Goal: Task Accomplishment & Management: Complete application form

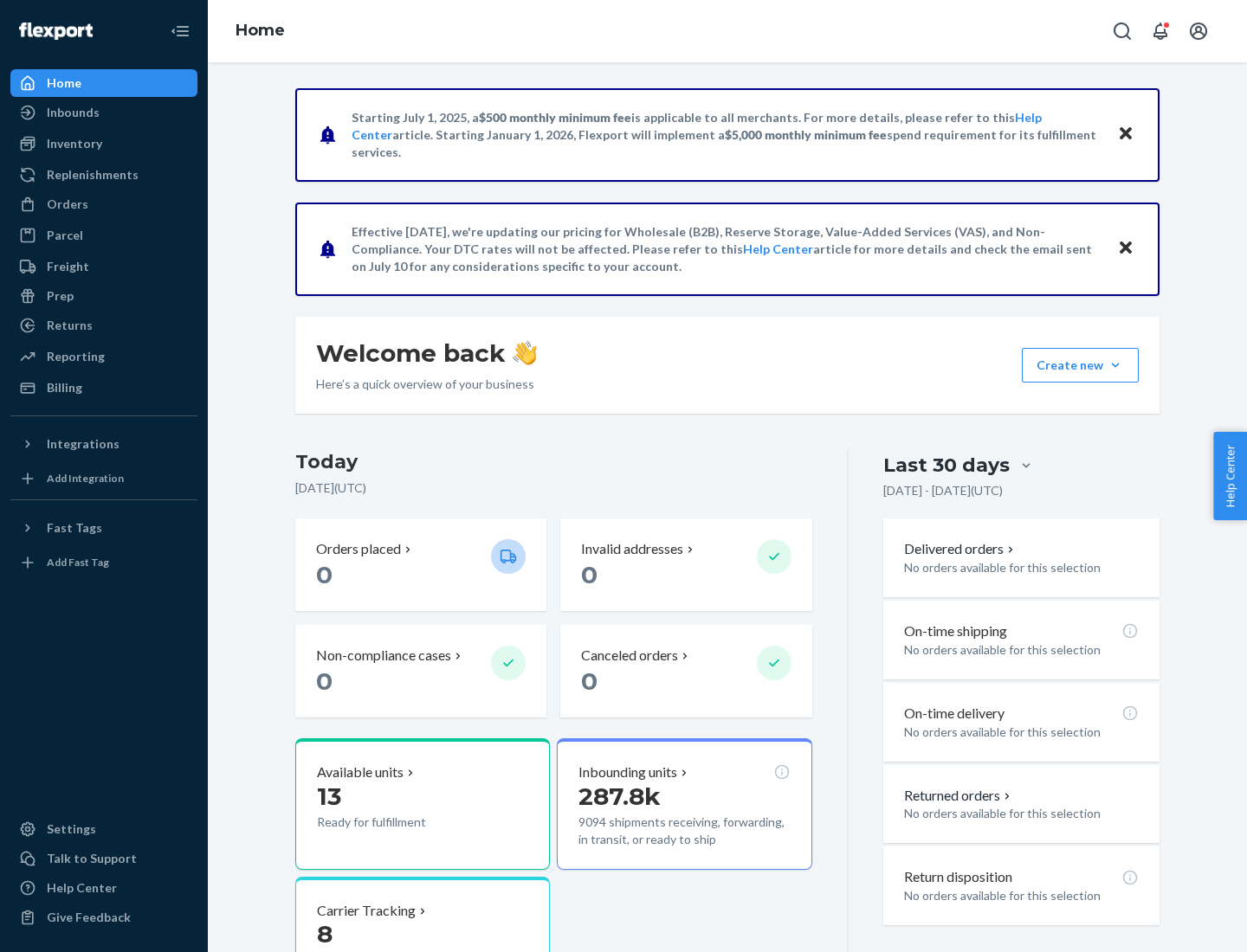
click at [1116, 365] on button "Create new Create new inbound Create new order Create new product" at bounding box center [1080, 365] width 117 height 35
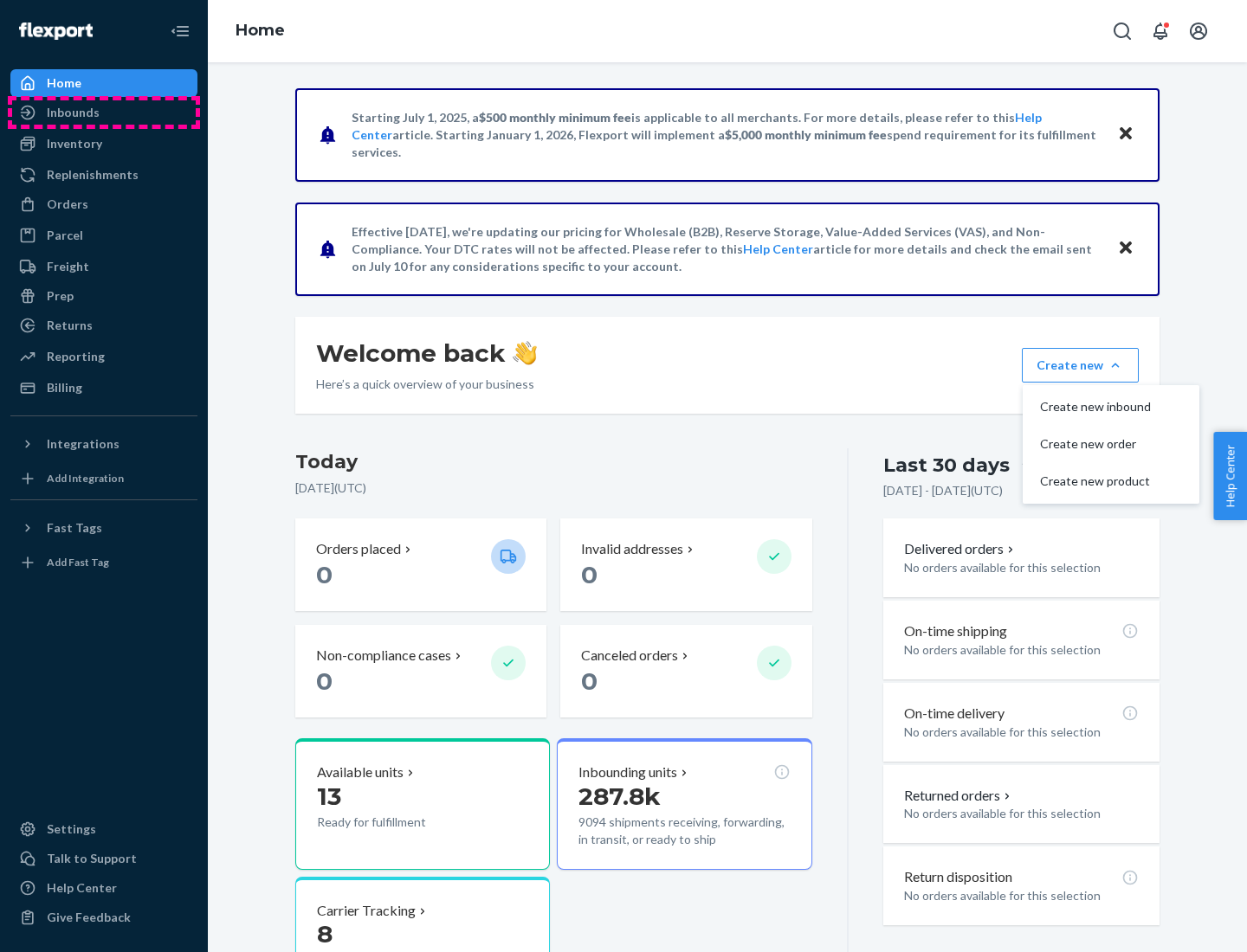
click at [103, 112] on div "Inbounds" at bounding box center [104, 112] width 184 height 24
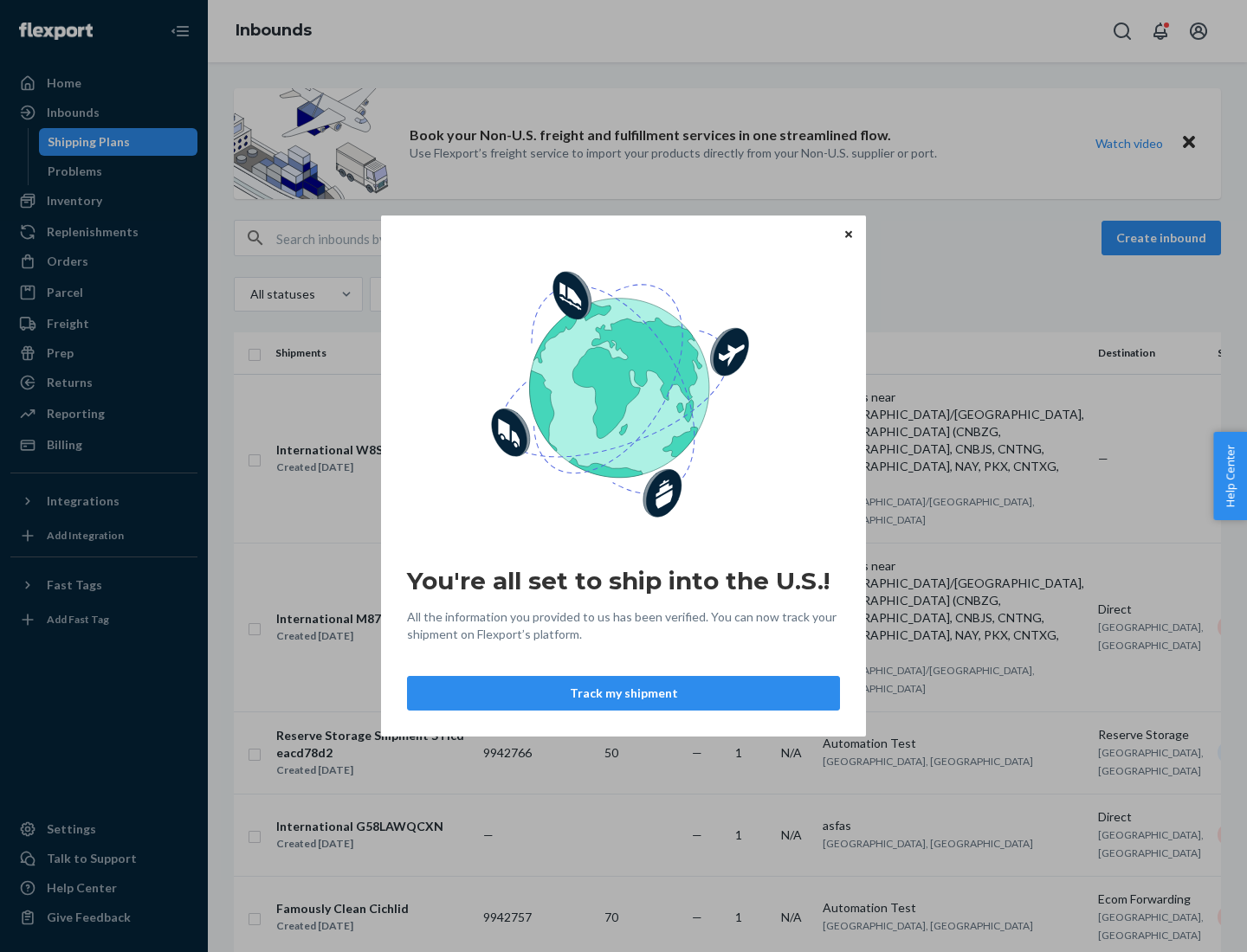
click at [624, 693] on button "Track my shipment" at bounding box center [624, 693] width 433 height 35
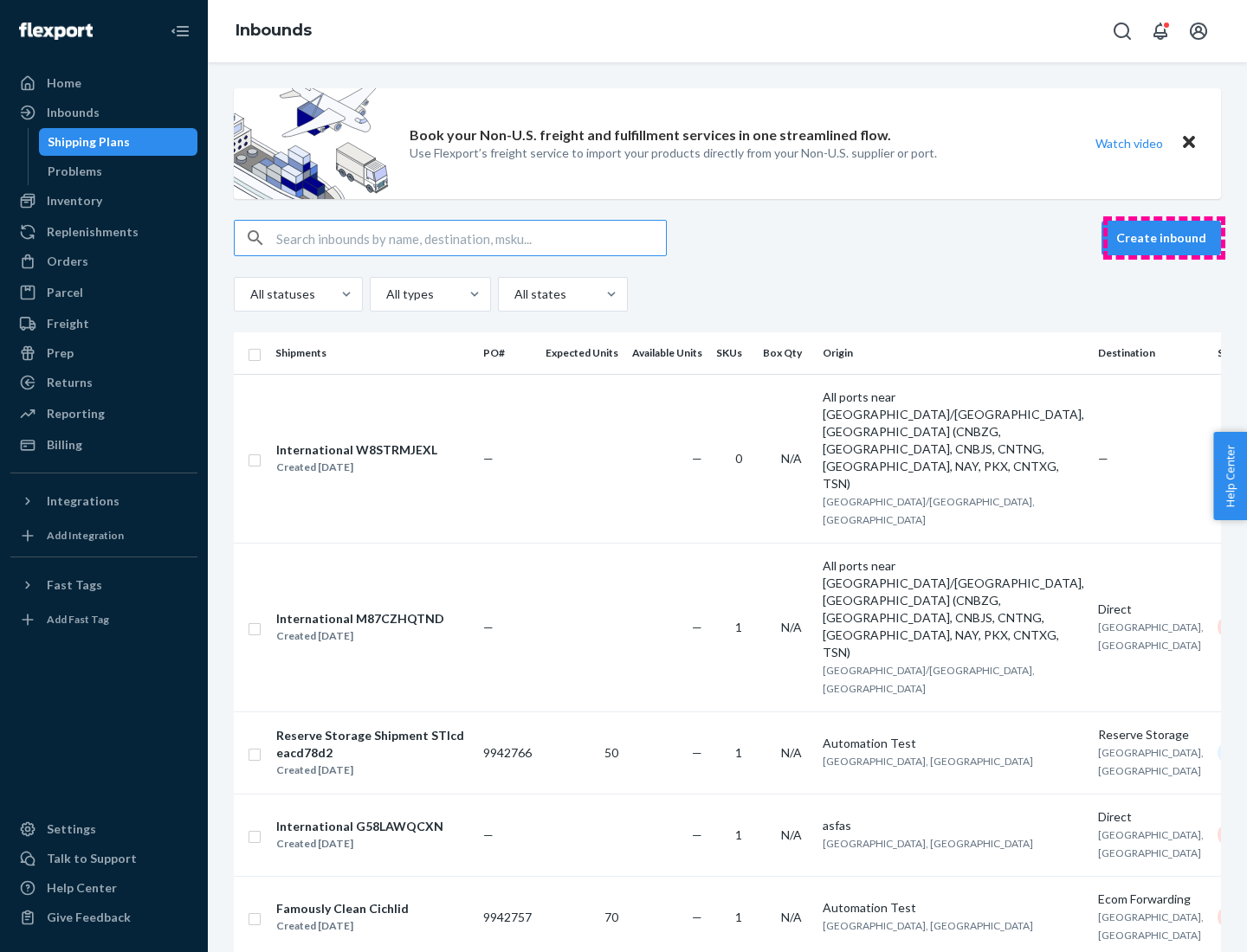
click at [1164, 238] on button "Create inbound" at bounding box center [1161, 238] width 120 height 35
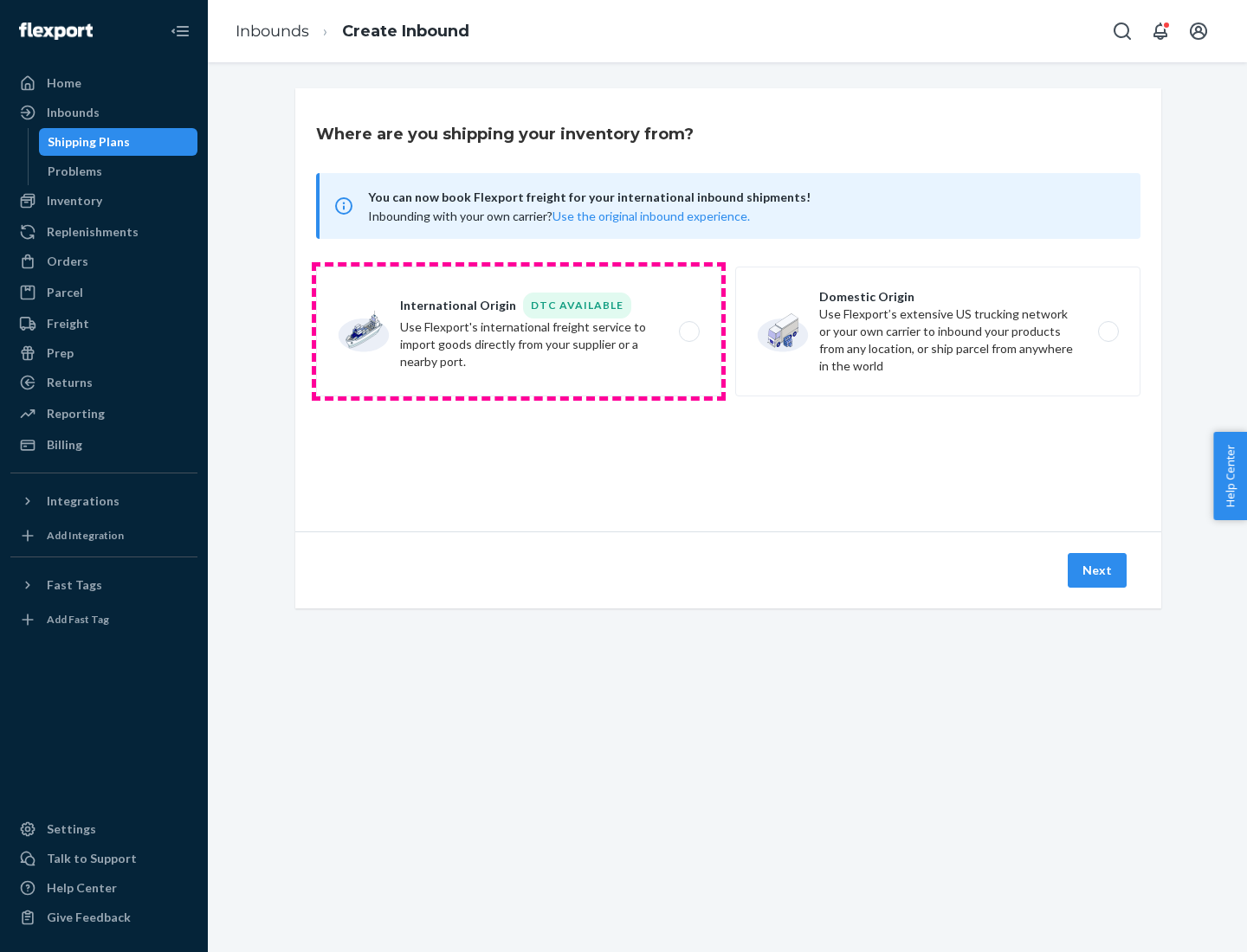
click at [518, 332] on label "International Origin DTC Available Use Flexport's international freight service…" at bounding box center [518, 332] width 405 height 130
click at [688, 332] on input "International Origin DTC Available Use Flexport's international freight service…" at bounding box center [694, 332] width 12 height 12
radio input "true"
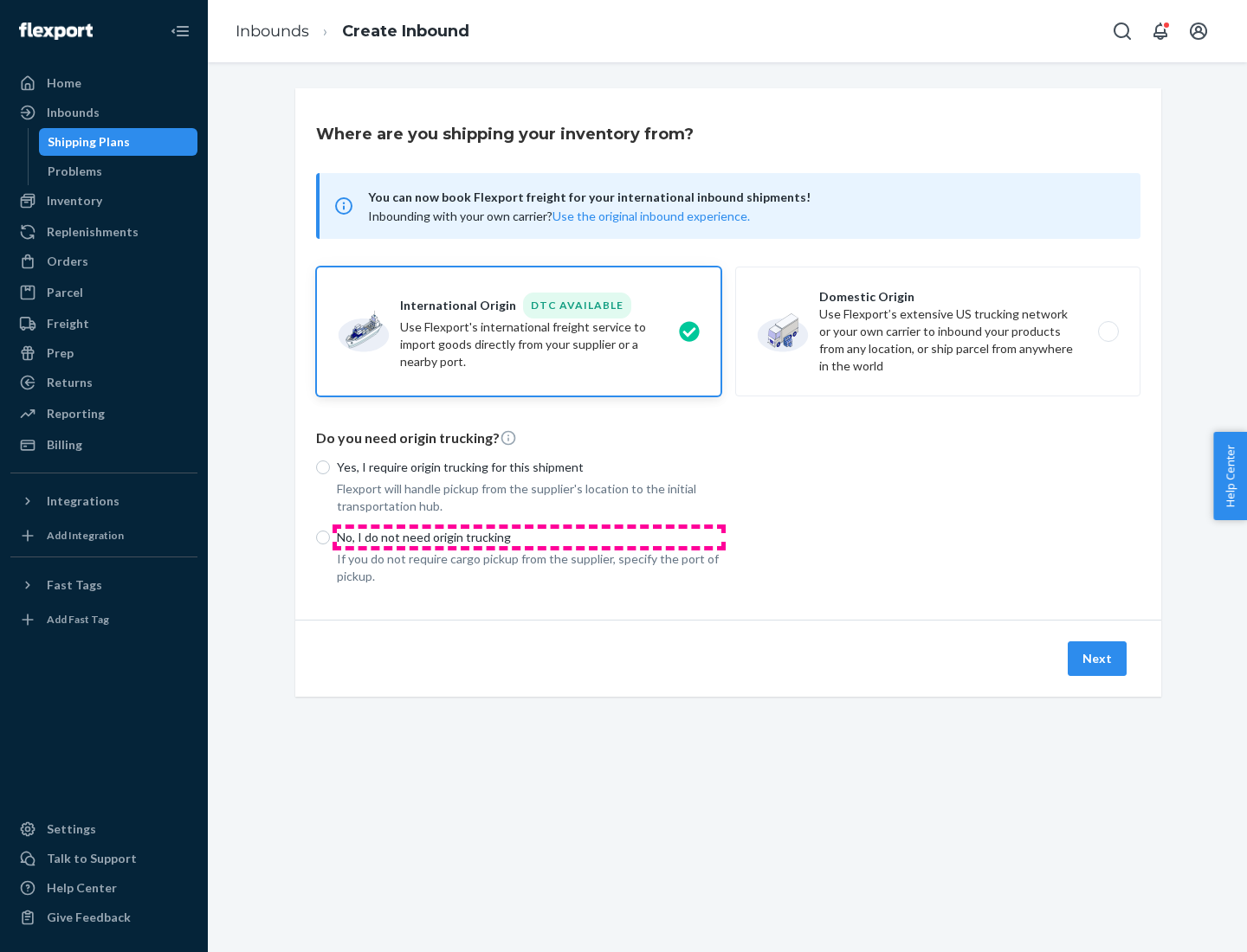
click at [529, 536] on p "No, I do not need origin trucking" at bounding box center [529, 537] width 385 height 17
click at [330, 536] on input "No, I do not need origin trucking" at bounding box center [323, 537] width 14 height 14
radio input "true"
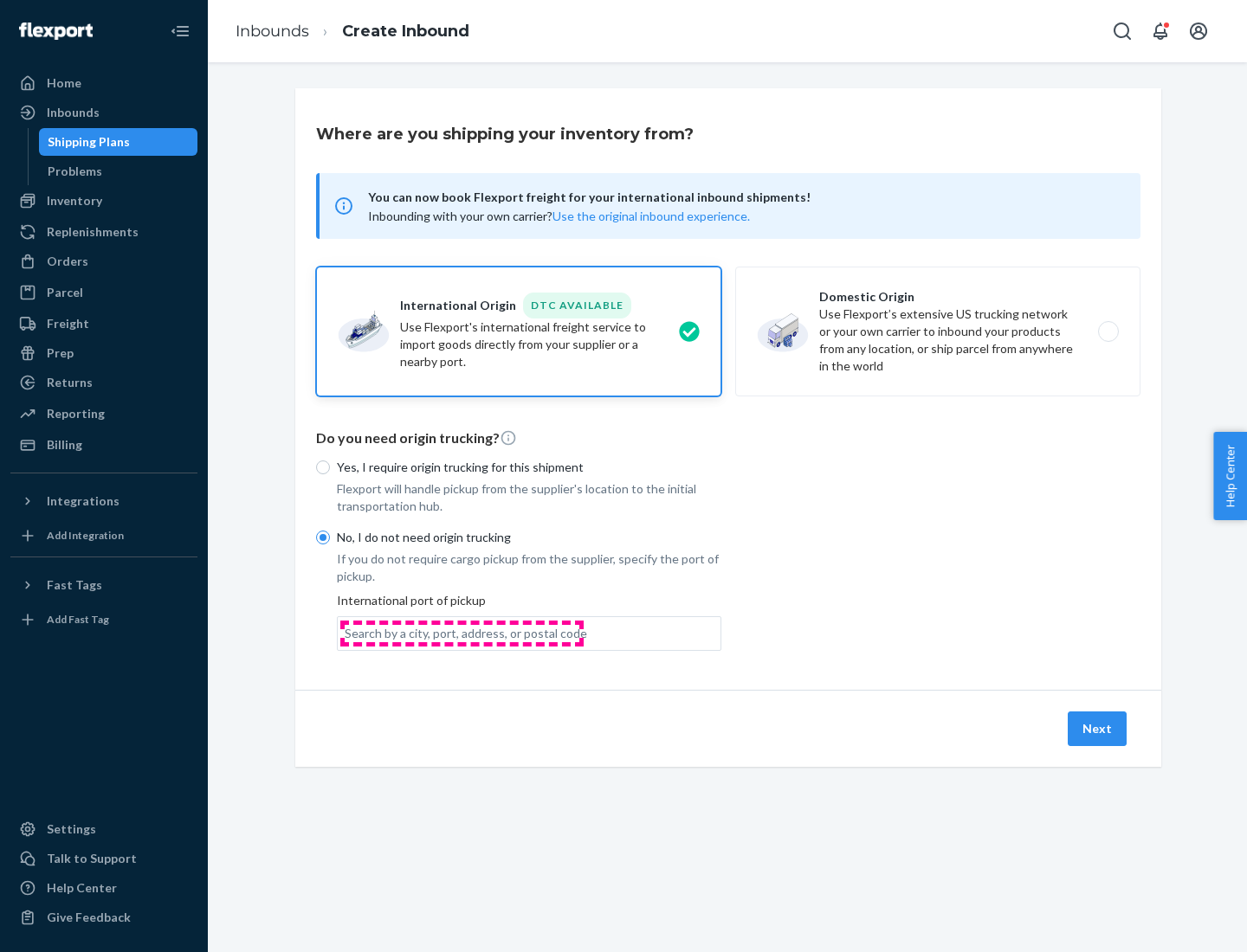
click at [461, 633] on div "Search by a city, port, address, or postal code" at bounding box center [465, 634] width 243 height 17
click at [346, 633] on input "Search by a city, port, address, or postal code" at bounding box center [345, 634] width 2 height 17
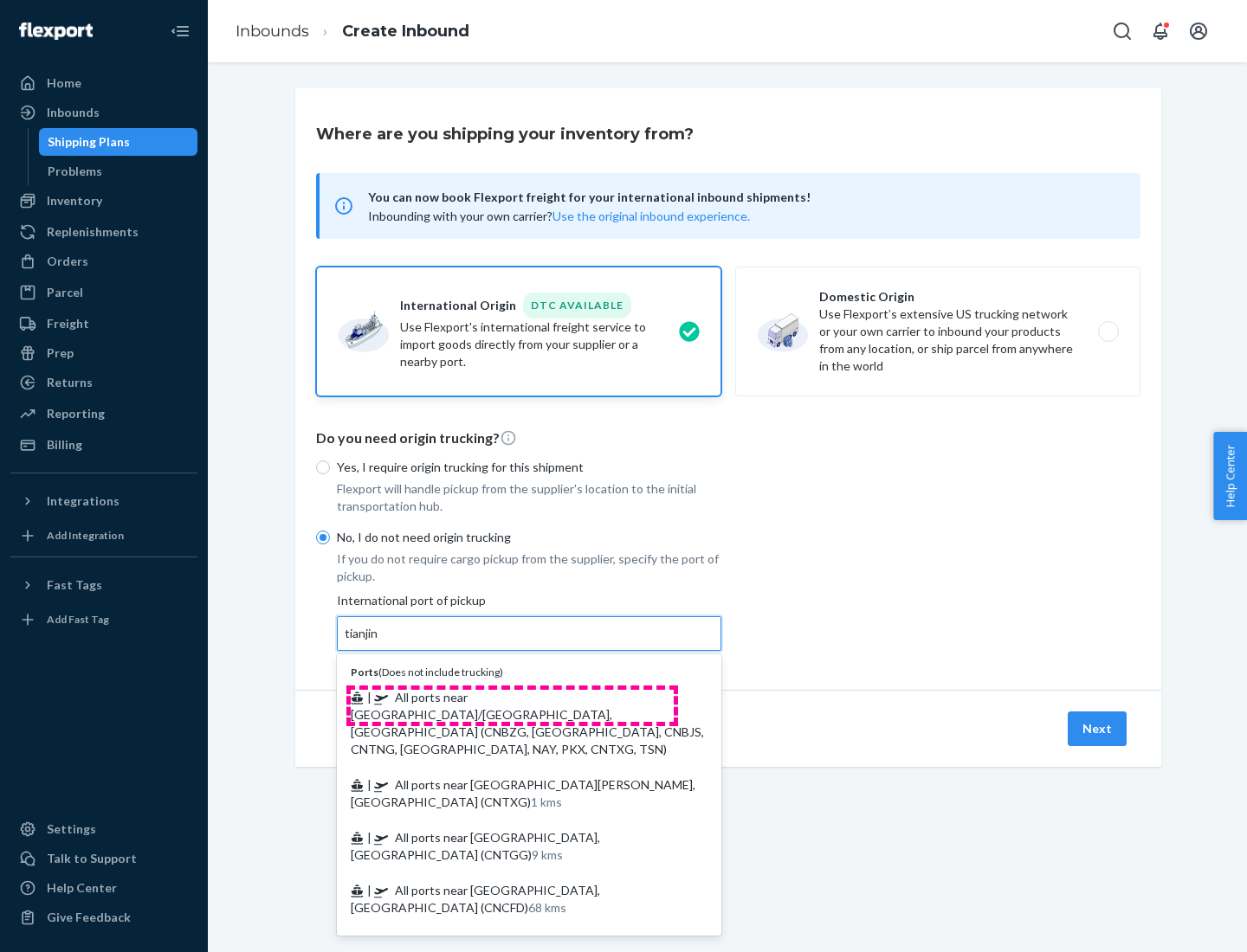
click at [511, 697] on span "| All ports near [GEOGRAPHIC_DATA]/[GEOGRAPHIC_DATA], [GEOGRAPHIC_DATA] (CNBZG,…" at bounding box center [527, 723] width 353 height 67
click at [380, 643] on input "tianjin" at bounding box center [362, 634] width 36 height 17
type input "All ports near [GEOGRAPHIC_DATA]/[GEOGRAPHIC_DATA], [GEOGRAPHIC_DATA] (CNBZG, […"
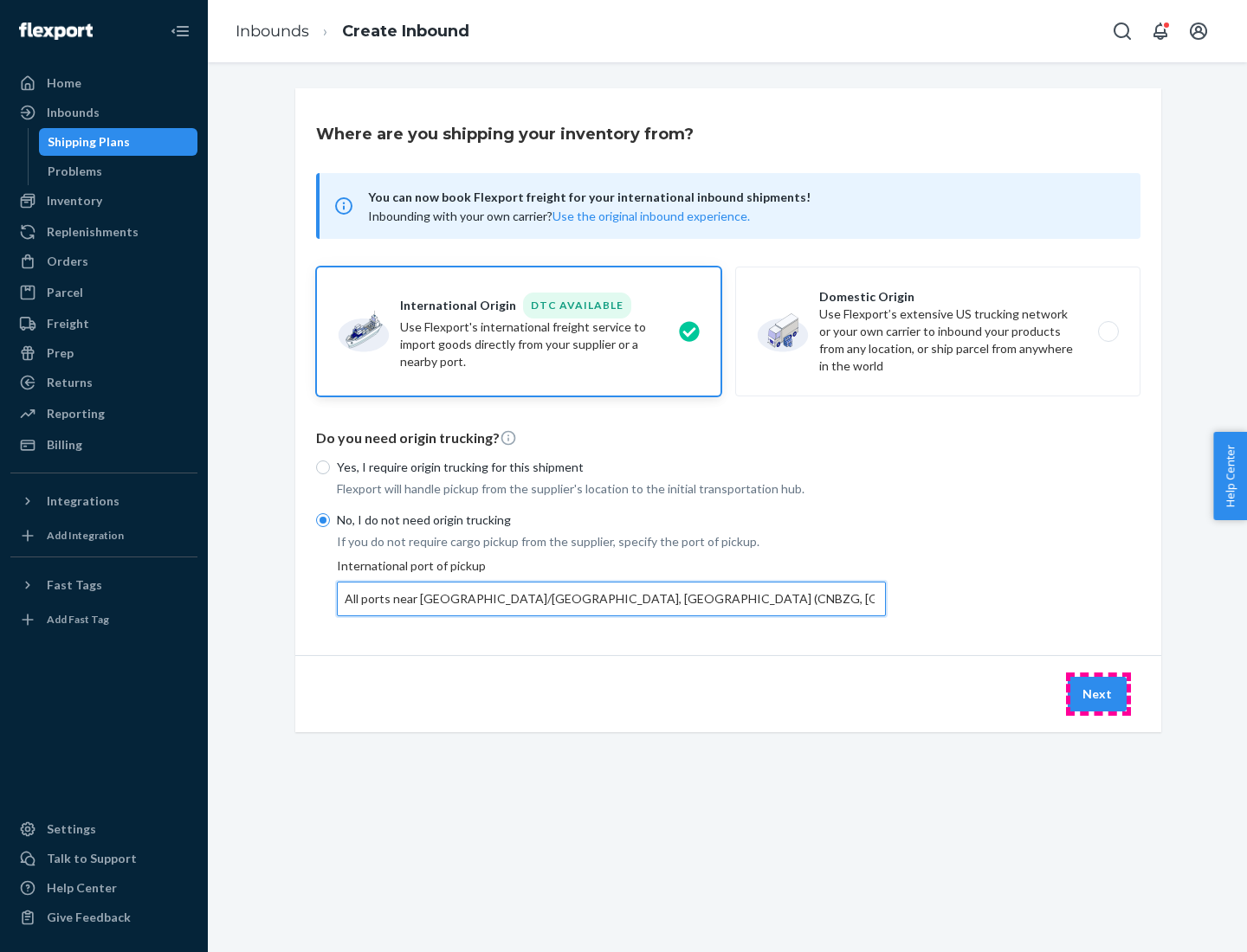
click at [1098, 693] on button "Next" at bounding box center [1096, 694] width 59 height 35
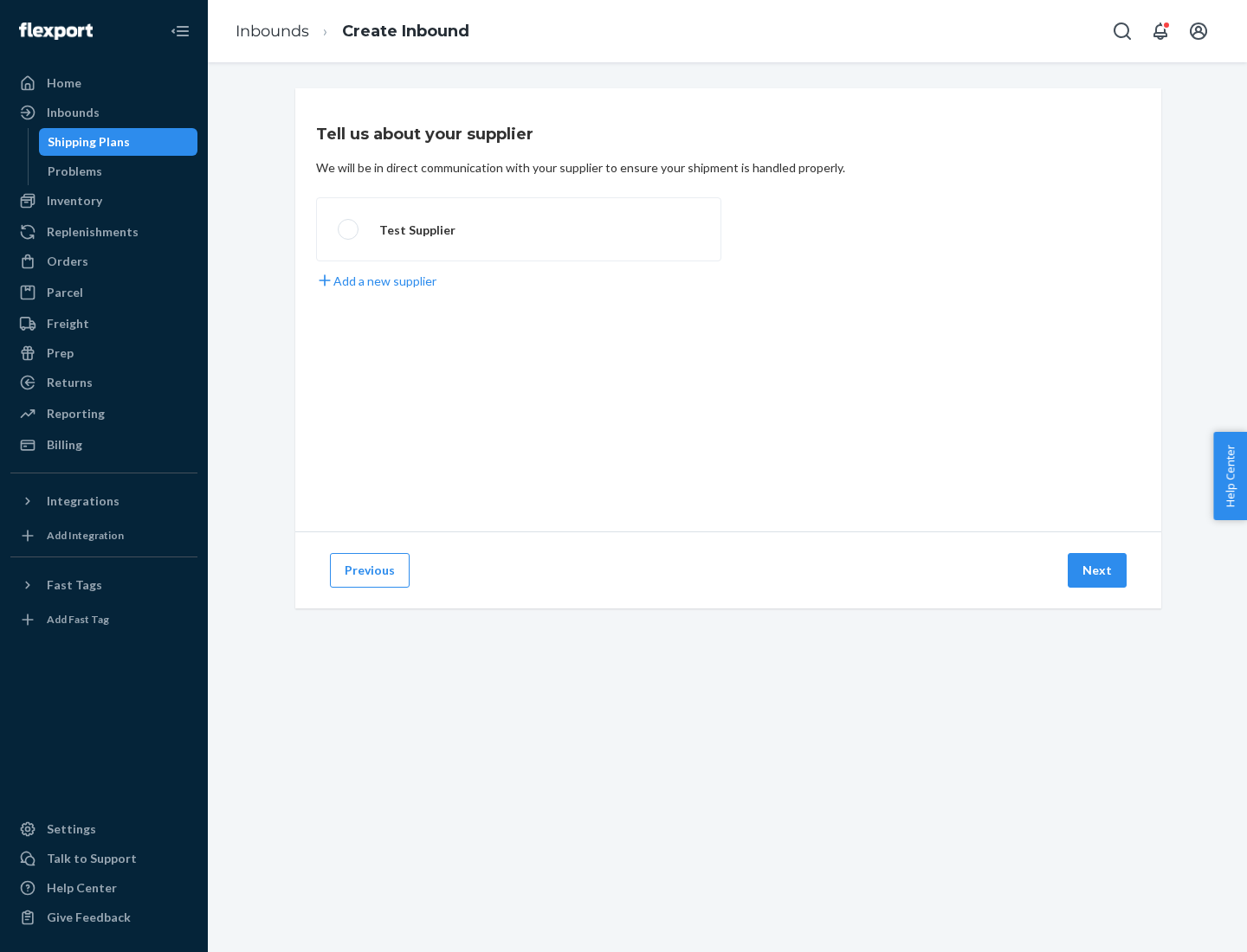
click at [518, 229] on label "Test Supplier" at bounding box center [518, 229] width 405 height 64
click at [349, 229] on input "Test Supplier" at bounding box center [343, 230] width 12 height 12
radio input "true"
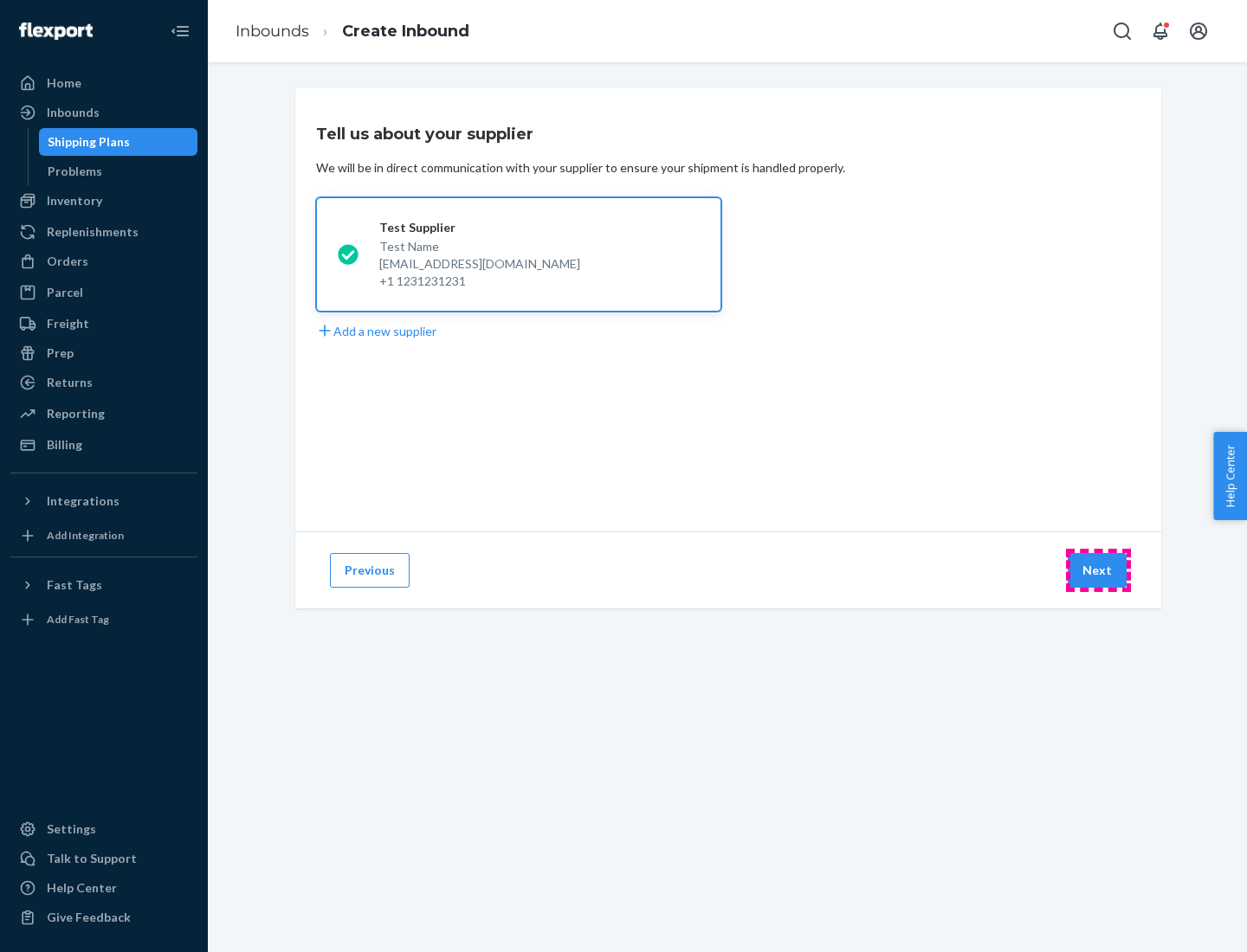
click at [1098, 570] on button "Next" at bounding box center [1096, 570] width 59 height 35
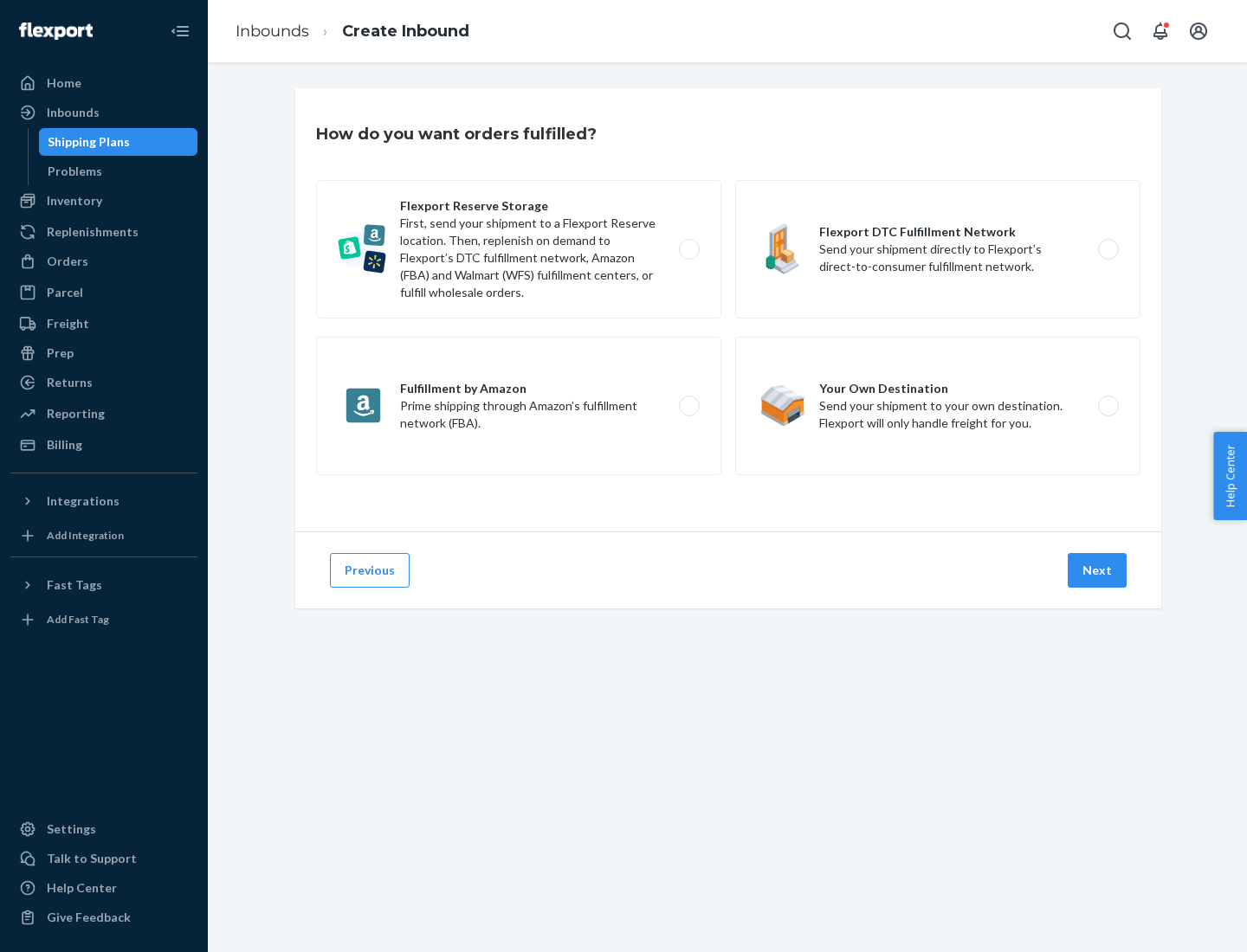
click at [518, 249] on label "Flexport Reserve Storage First, send your shipment to a Flexport Reserve locati…" at bounding box center [518, 248] width 405 height 138
click at [688, 249] on input "Flexport Reserve Storage First, send your shipment to a Flexport Reserve locati…" at bounding box center [694, 250] width 12 height 12
radio input "true"
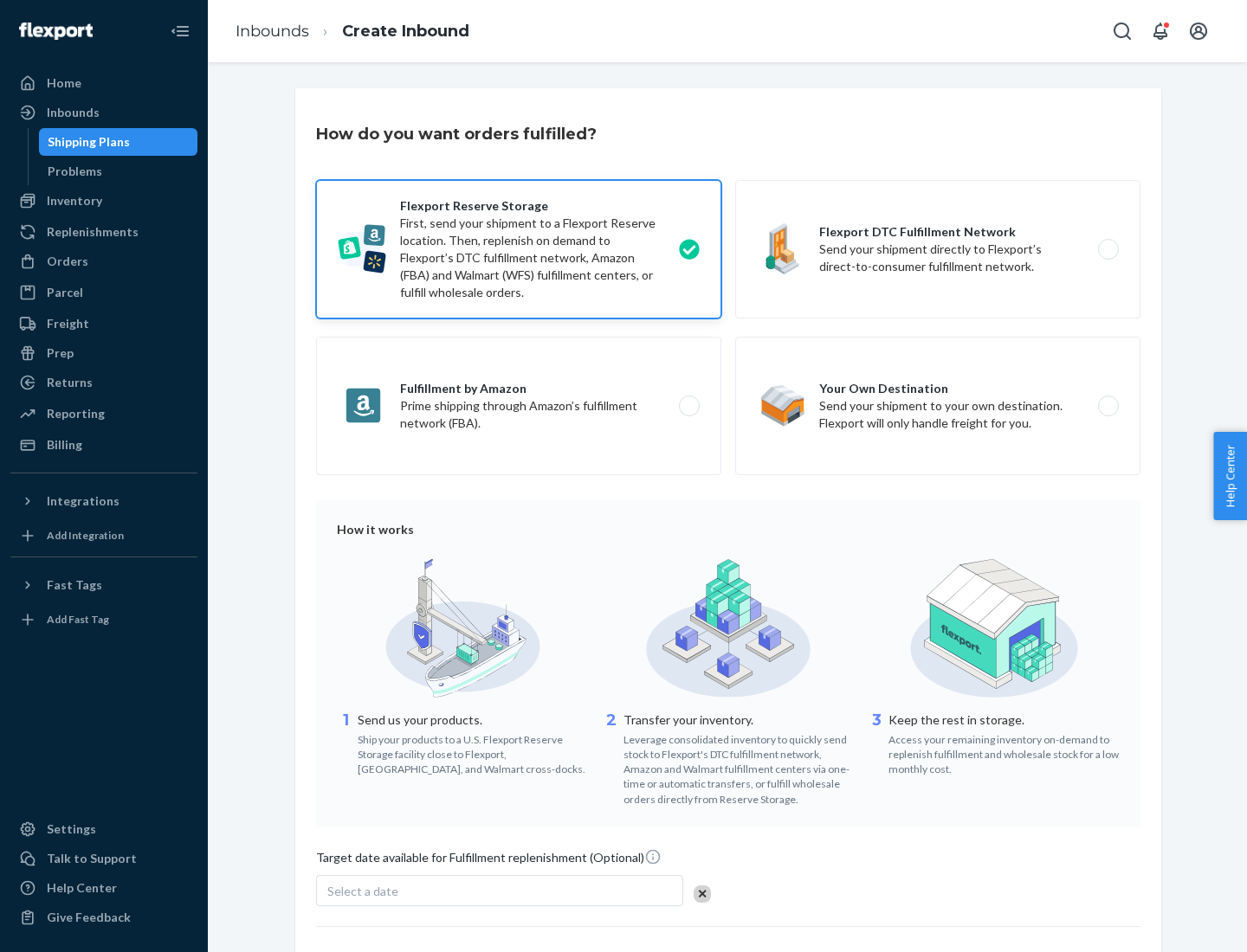
scroll to position [142, 0]
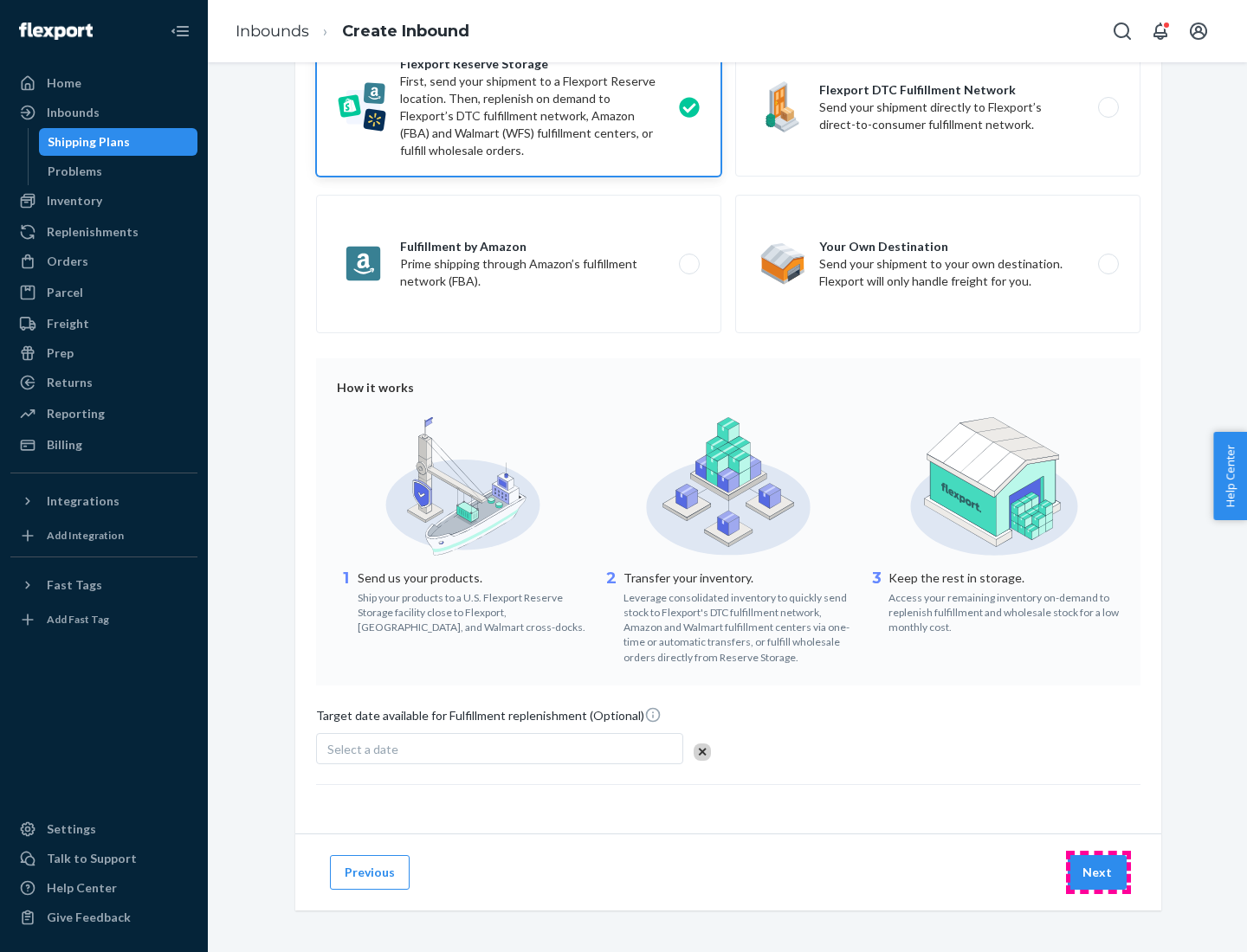
click at [1098, 872] on button "Next" at bounding box center [1096, 873] width 59 height 35
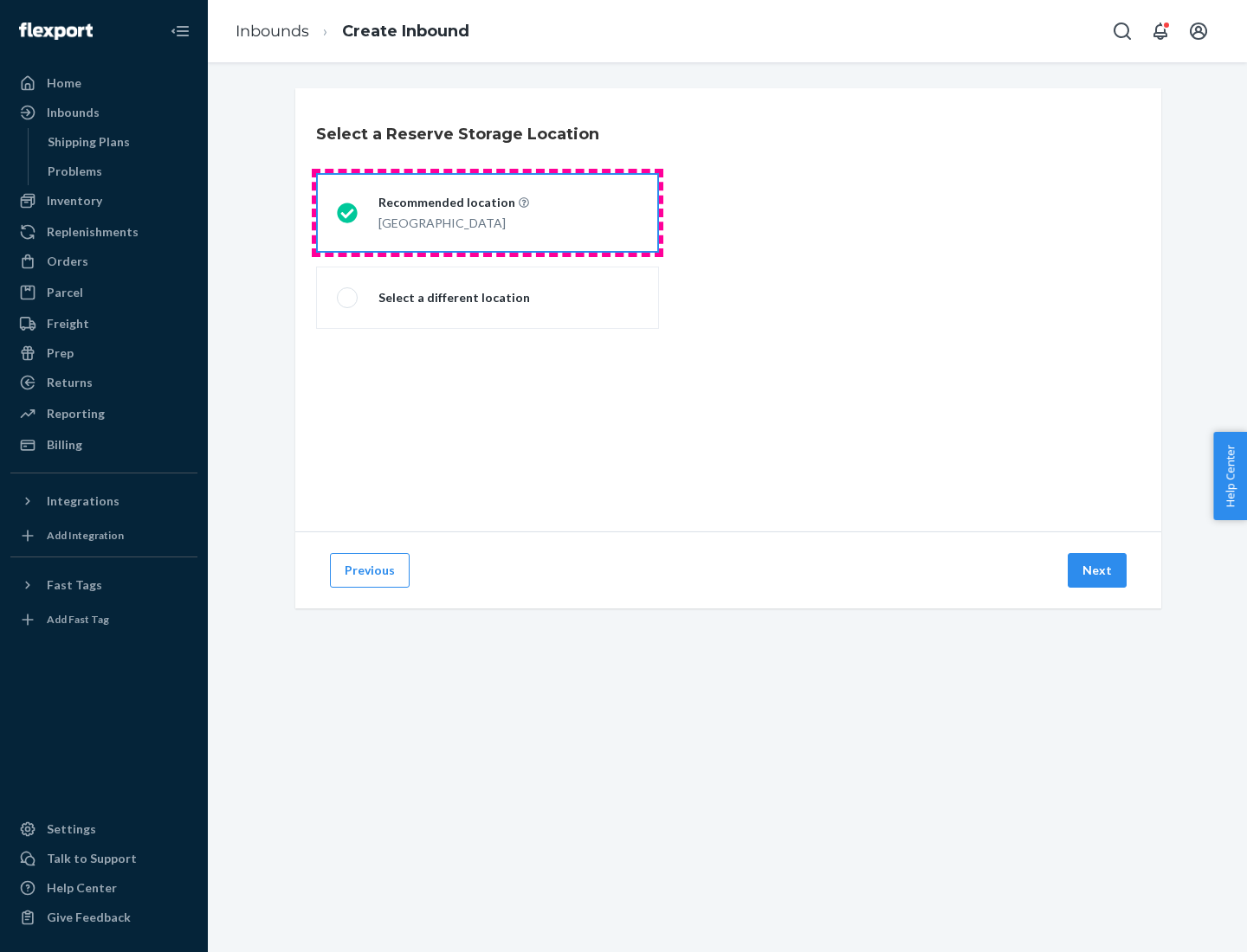
click at [487, 213] on div "[GEOGRAPHIC_DATA]" at bounding box center [453, 221] width 151 height 20
click at [348, 213] on input "Recommended location [GEOGRAPHIC_DATA]" at bounding box center [342, 214] width 12 height 12
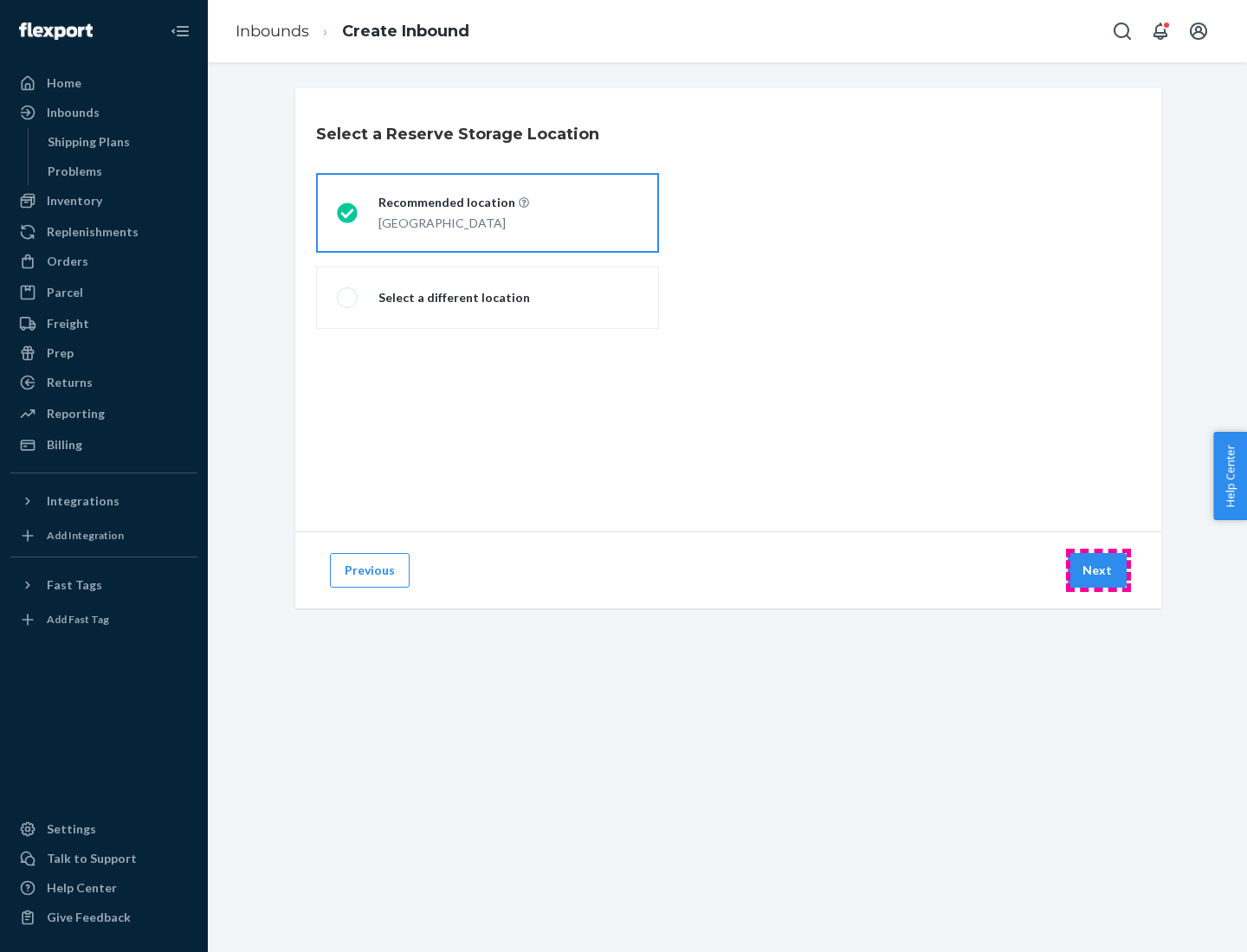
click at [1098, 570] on button "Next" at bounding box center [1096, 570] width 59 height 35
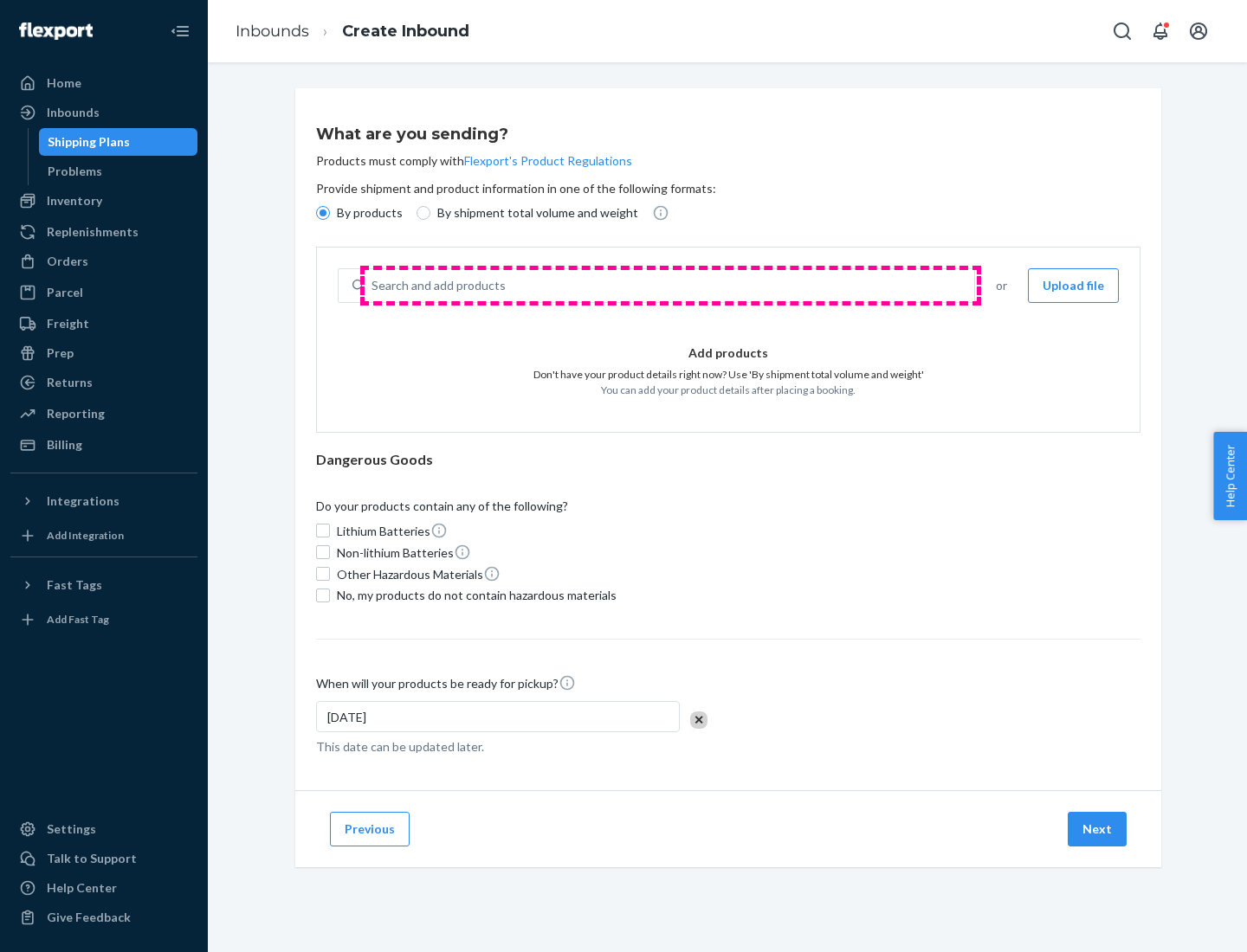
click at [670, 286] on div "Search and add products" at bounding box center [669, 285] width 610 height 31
click at [373, 286] on input "Search and add products" at bounding box center [372, 286] width 2 height 17
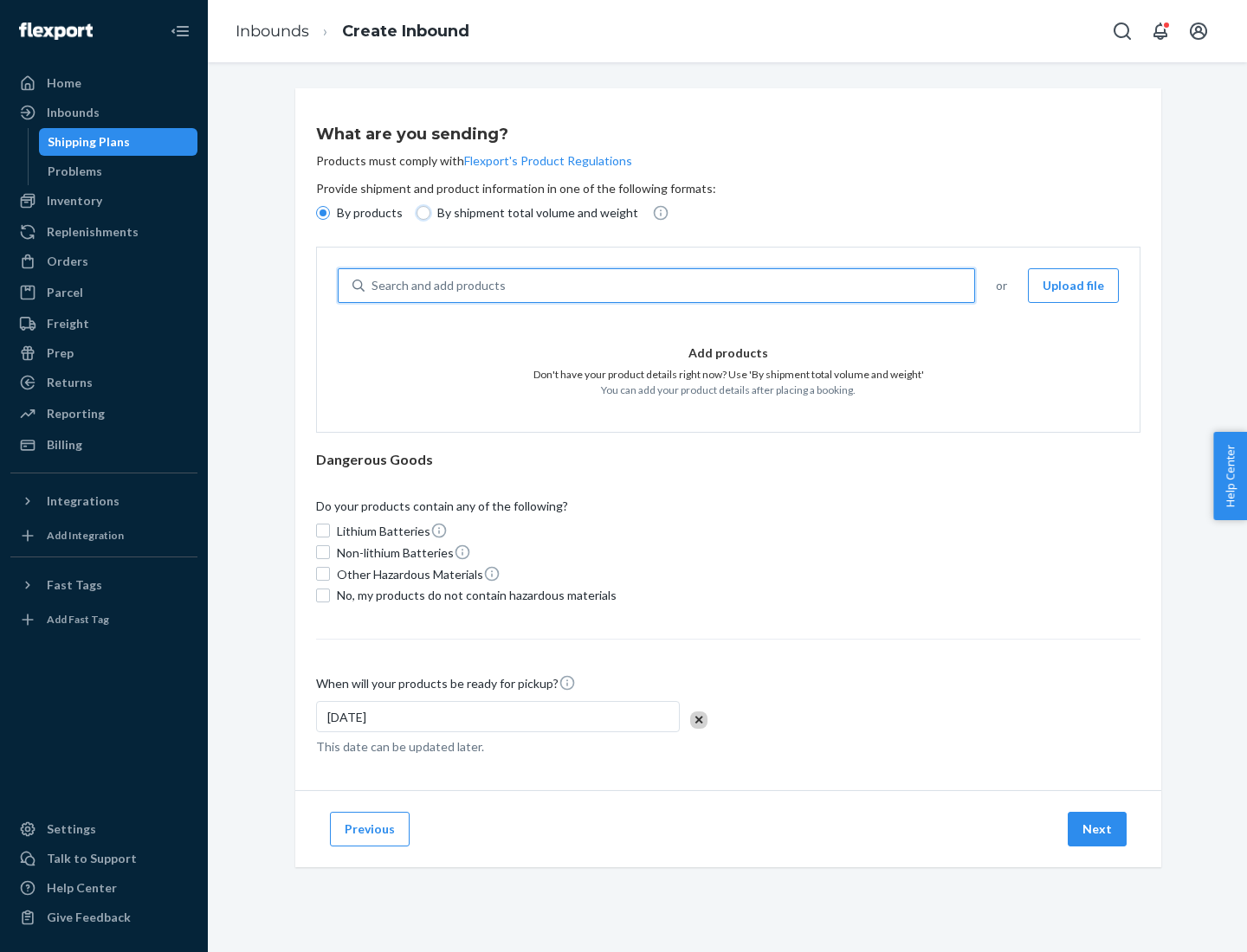
click at [420, 213] on input "By shipment total volume and weight" at bounding box center [423, 213] width 14 height 14
radio input "true"
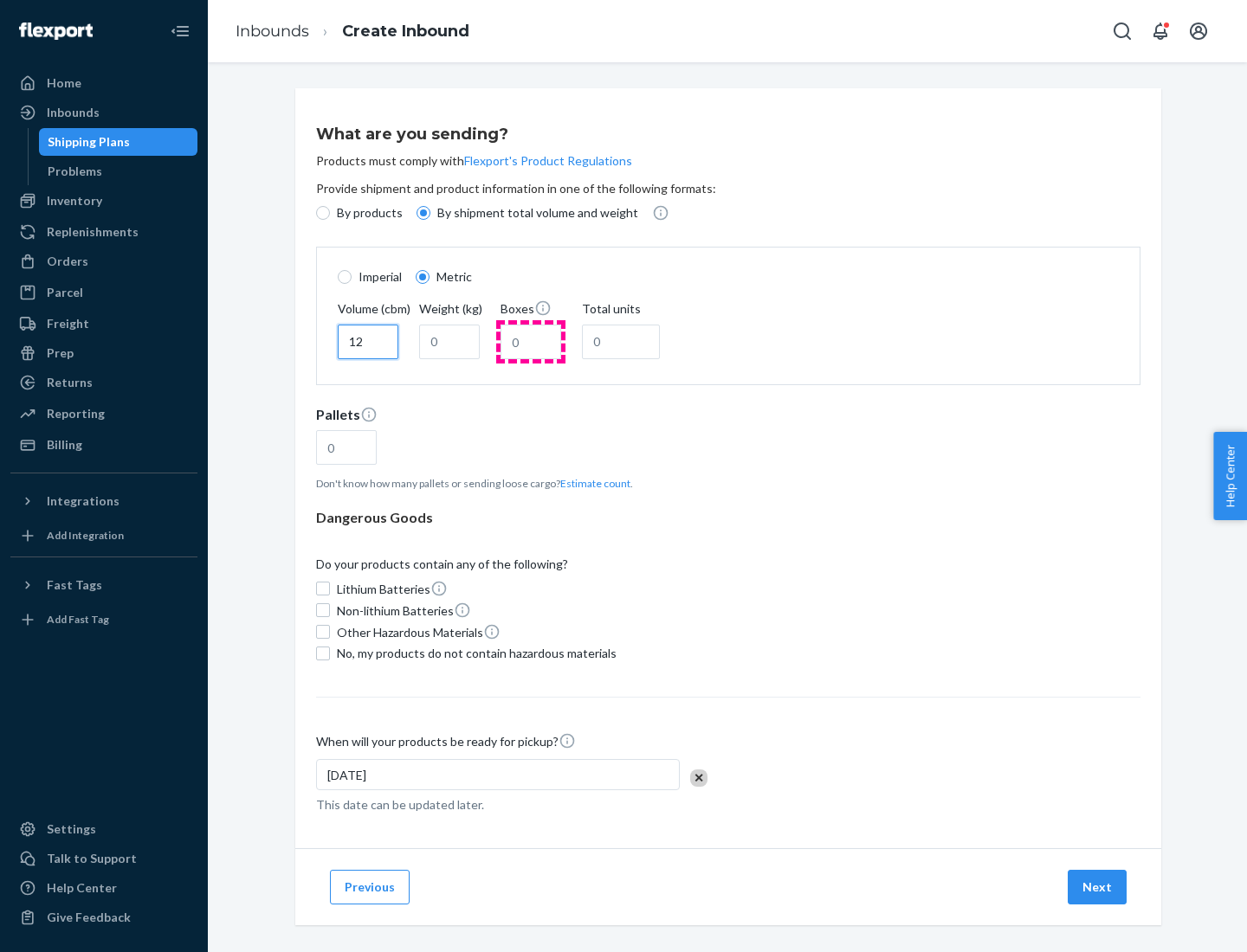
type input "12"
type input "22"
type input "222"
type input "121"
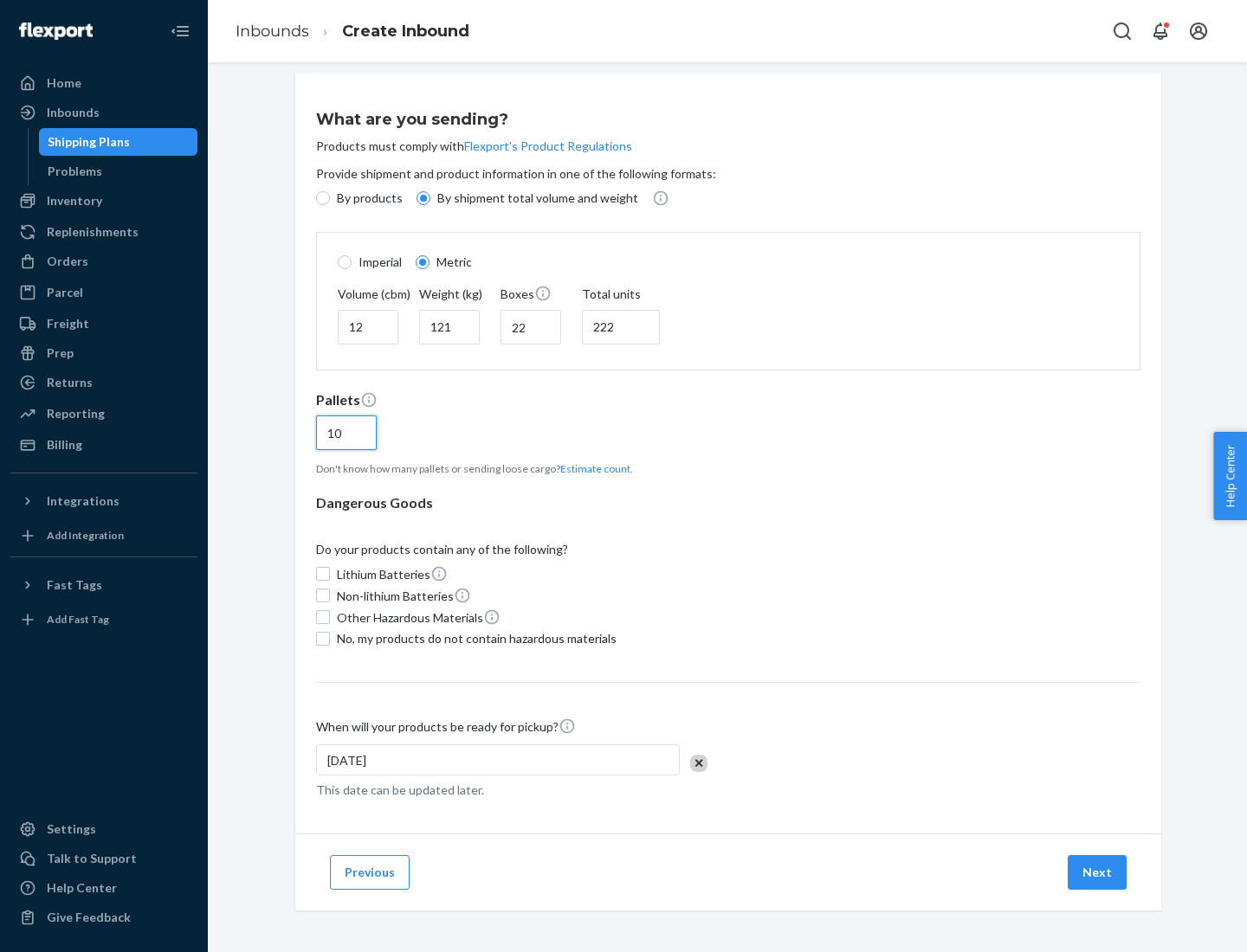
type input "10"
click at [474, 638] on span "No, my products do not contain hazardous materials" at bounding box center [476, 639] width 279 height 17
click at [330, 638] on input "No, my products do not contain hazardous materials" at bounding box center [323, 639] width 14 height 14
checkbox input "true"
click at [1098, 872] on button "Next" at bounding box center [1096, 873] width 59 height 35
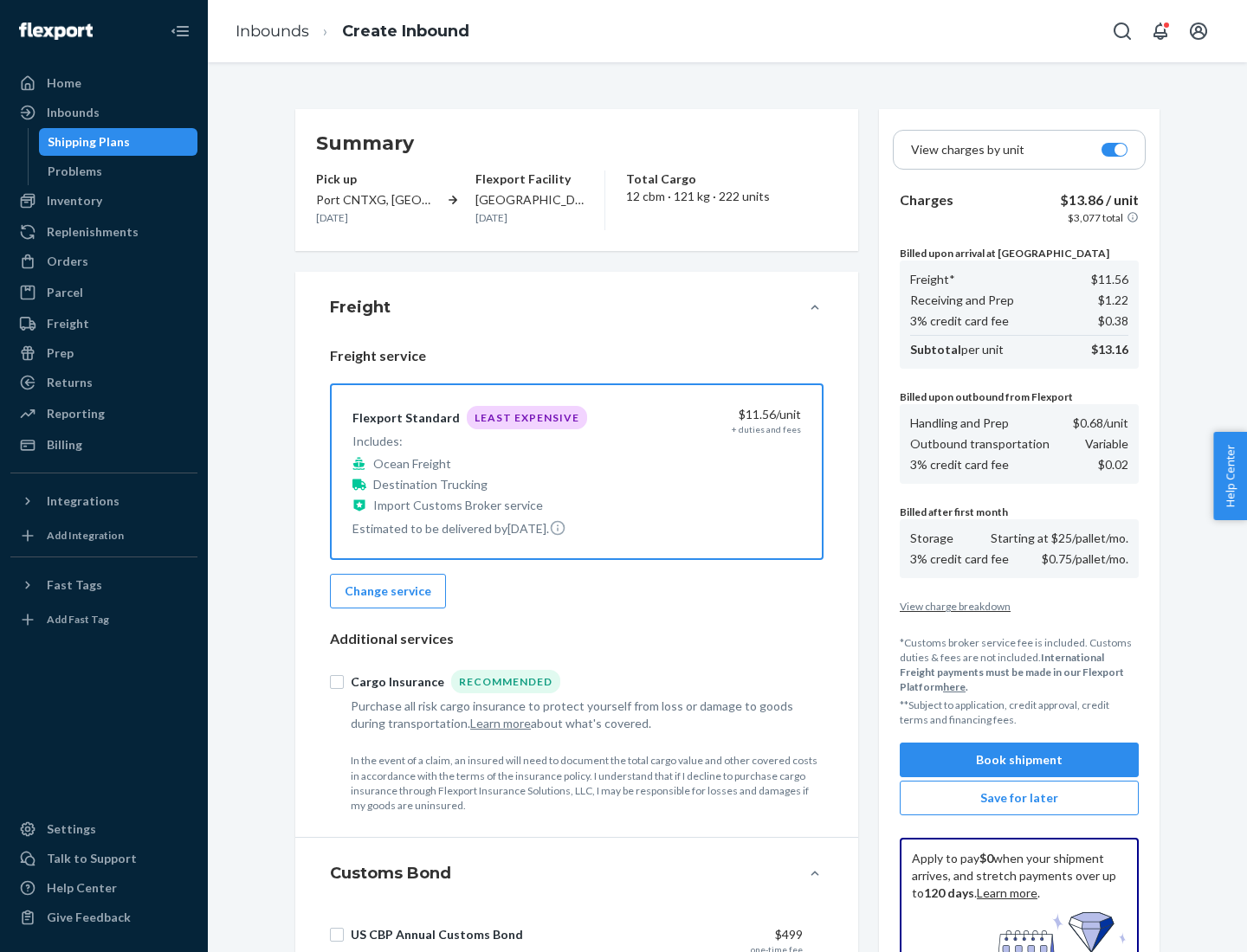
scroll to position [253, 0]
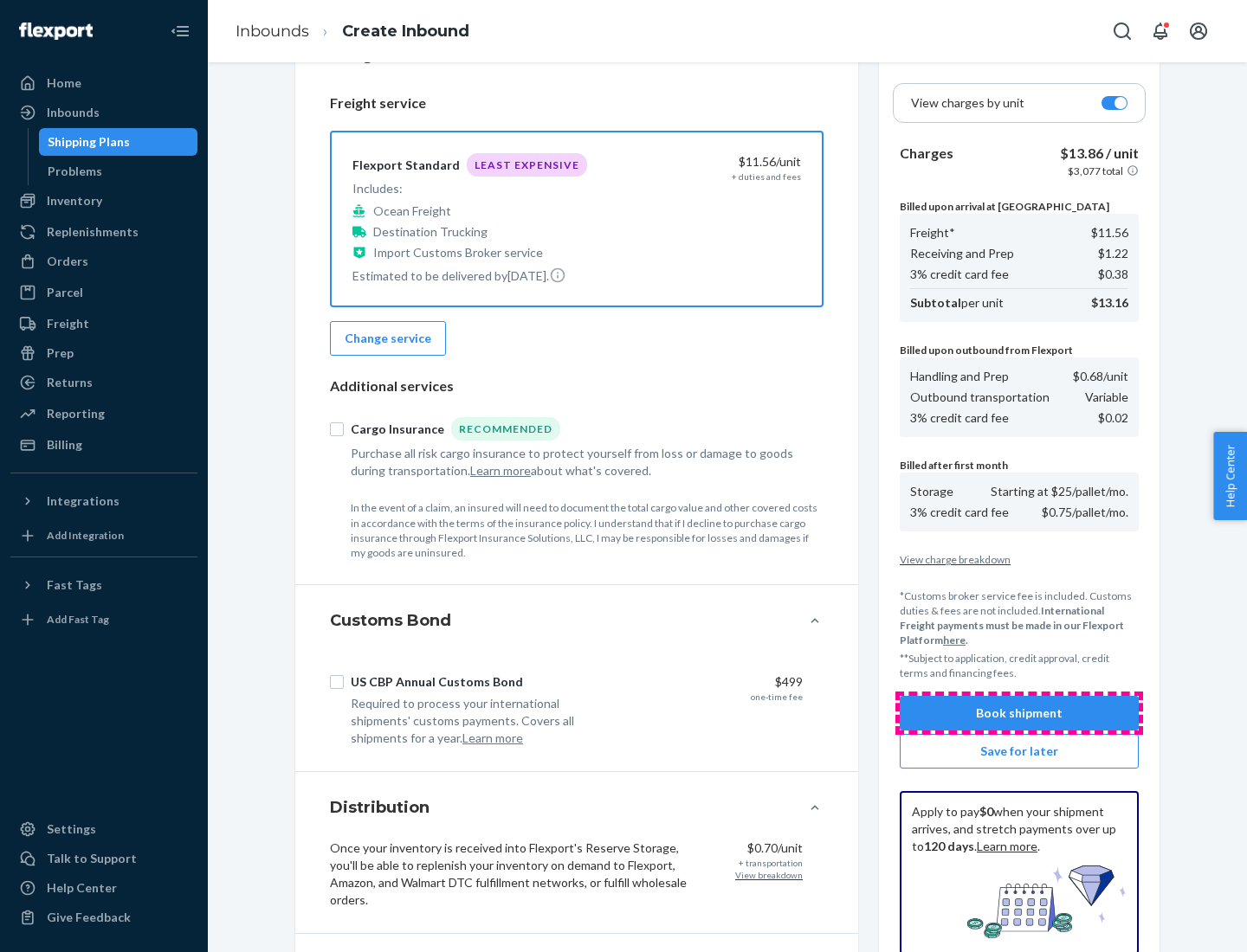
click at [1019, 713] on button "Book shipment" at bounding box center [1019, 713] width 239 height 35
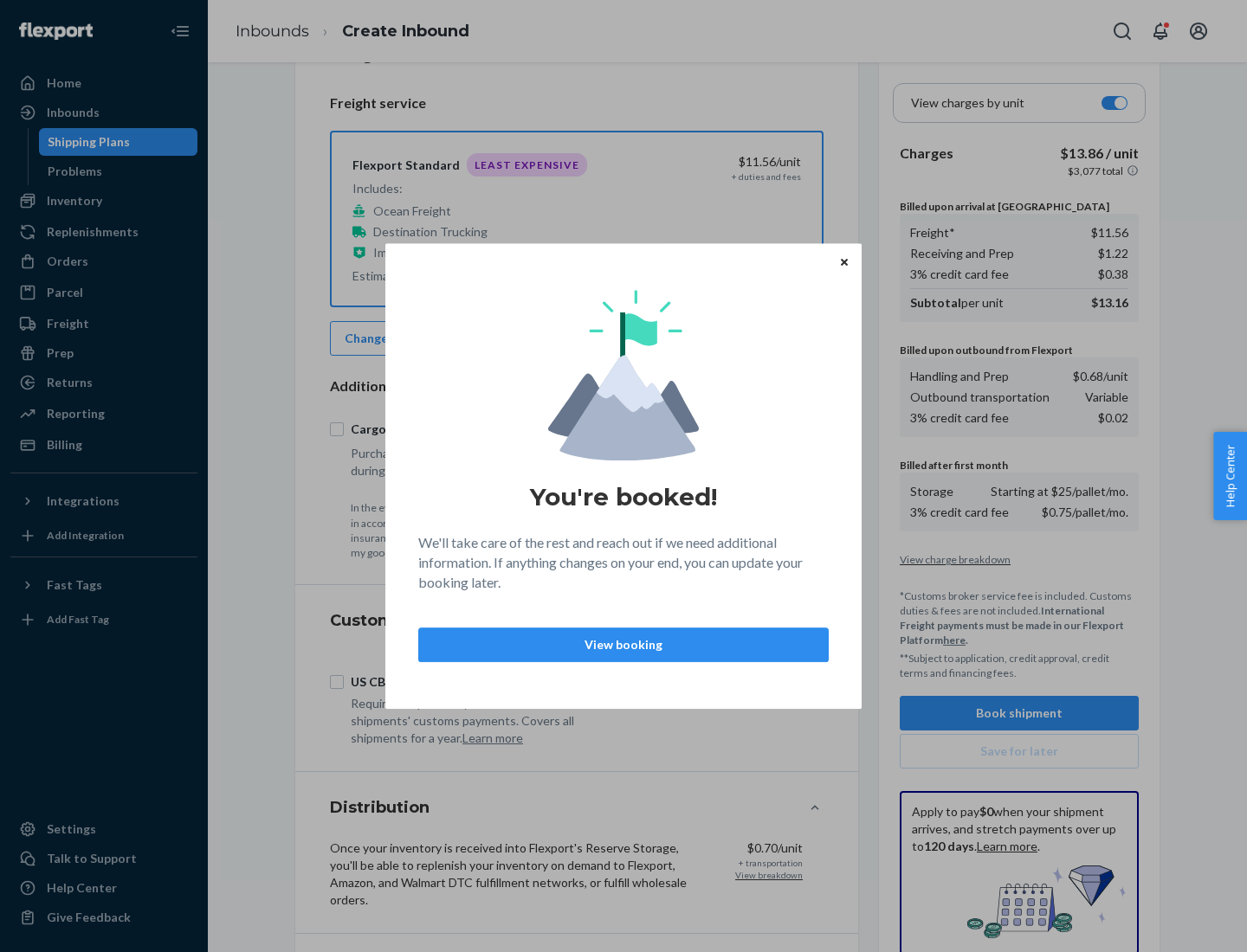
click at [624, 644] on p "View booking" at bounding box center [624, 645] width 381 height 17
